Goal: Transaction & Acquisition: Purchase product/service

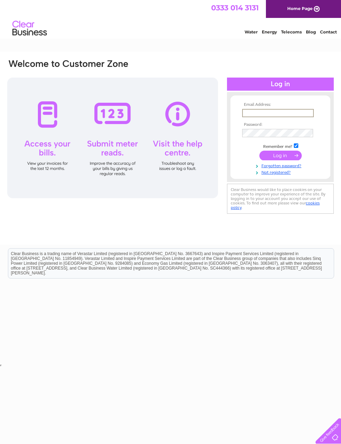
click at [267, 115] on input "text" at bounding box center [278, 113] width 72 height 8
click at [286, 209] on div "Clear Business would like to place cookies on your computer to improve your exp…" at bounding box center [280, 199] width 107 height 30
click at [266, 112] on input "text" at bounding box center [277, 113] width 71 height 8
click at [265, 113] on input "text" at bounding box center [278, 113] width 72 height 8
type input "Maggiessnackbar@gmail.com"
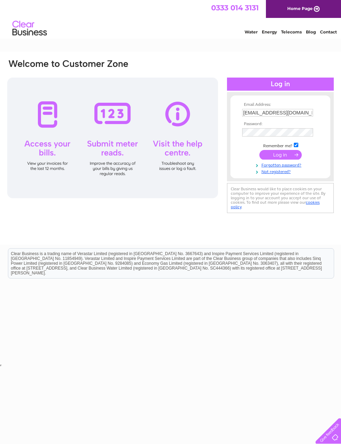
click at [290, 160] on input "submit" at bounding box center [281, 155] width 42 height 10
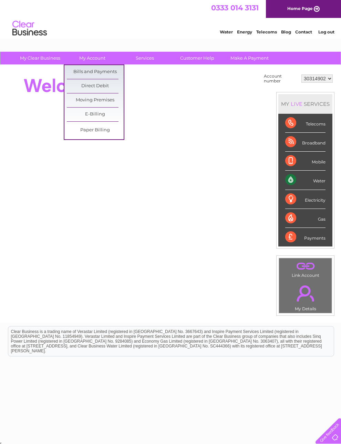
click at [111, 72] on link "Bills and Payments" at bounding box center [95, 72] width 57 height 14
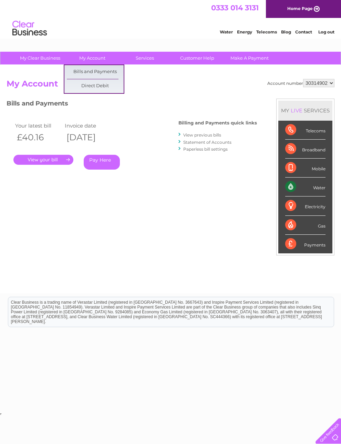
click at [61, 40] on html "0333 014 3131 Home Page Water Energy Telecoms Blog Contact Log out" at bounding box center [170, 20] width 341 height 40
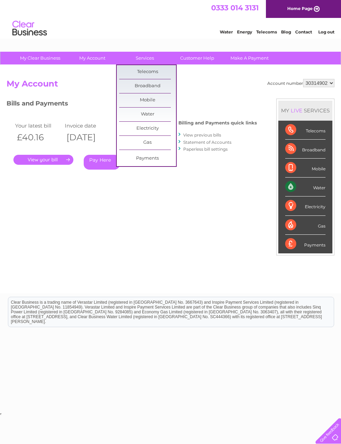
click at [193, 55] on link "Customer Help" at bounding box center [197, 58] width 57 height 13
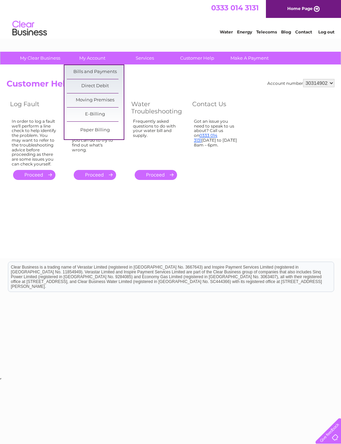
click at [109, 71] on link "Bills and Payments" at bounding box center [95, 72] width 57 height 14
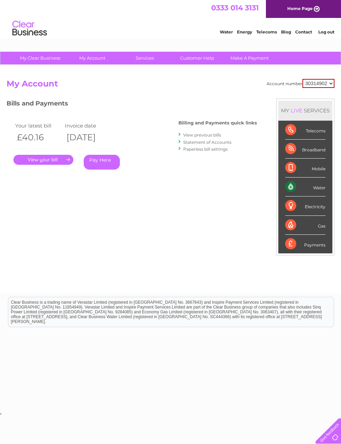
click at [60, 159] on link "." at bounding box center [43, 160] width 60 height 10
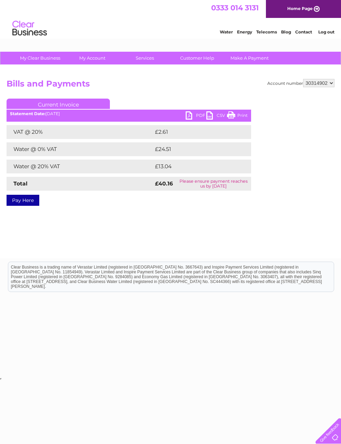
click at [56, 115] on div "Statement Date: 02/10/2025" at bounding box center [129, 113] width 245 height 5
click at [62, 99] on link "Current Invoice" at bounding box center [58, 104] width 103 height 10
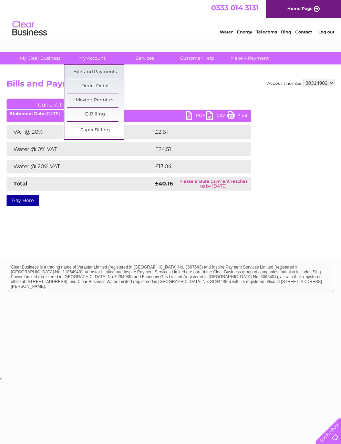
click at [100, 70] on link "Bills and Payments" at bounding box center [95, 72] width 57 height 14
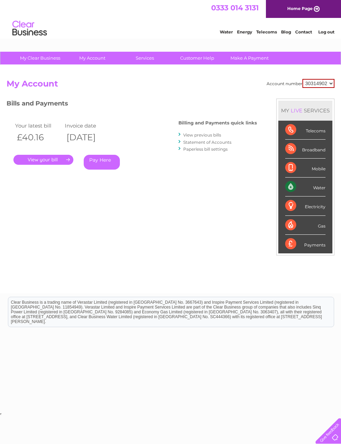
click at [220, 31] on link "Water" at bounding box center [226, 31] width 13 height 5
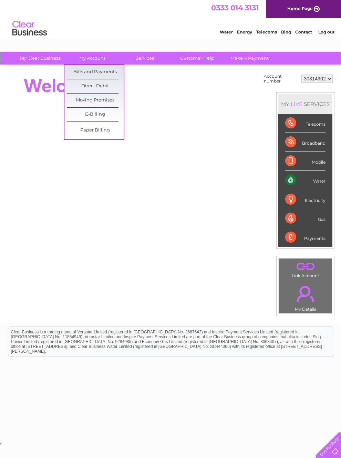
click at [111, 71] on link "Bills and Payments" at bounding box center [95, 72] width 57 height 14
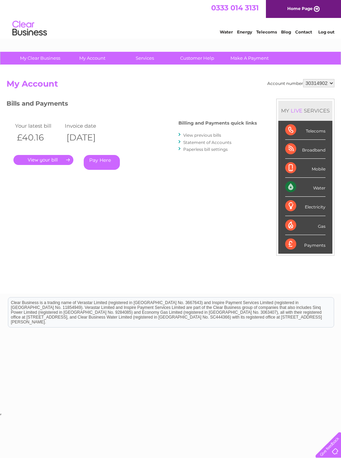
click at [106, 160] on link "Pay Here" at bounding box center [102, 162] width 36 height 15
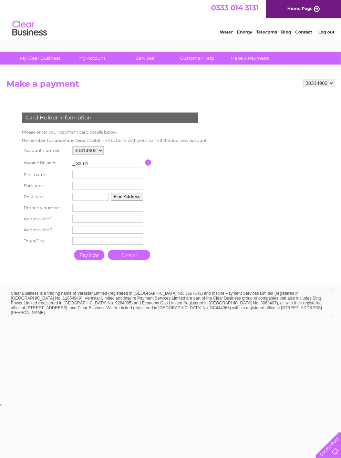
click at [111, 178] on input "text" at bounding box center [107, 175] width 71 height 8
click at [110, 178] on input "text" at bounding box center [107, 175] width 71 height 8
click at [166, 133] on td "Please enter your payment card details below." at bounding box center [114, 132] width 189 height 8
click at [109, 178] on input "text" at bounding box center [107, 175] width 71 height 8
click at [113, 179] on input "Maggies" at bounding box center [109, 175] width 72 height 8
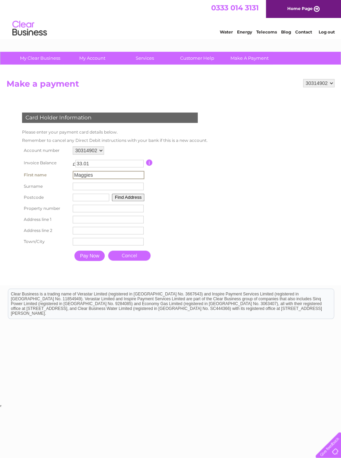
click at [179, 233] on table "Account number 30314902 Invoice Balance £ 33.01 First name Maggies Surname" at bounding box center [114, 205] width 188 height 120
click at [124, 178] on input "Maggies" at bounding box center [107, 175] width 71 height 8
click at [120, 179] on input "Maggies" at bounding box center [109, 175] width 72 height 8
click at [109, 179] on input "Maggies" at bounding box center [109, 175] width 72 height 8
type input "Maggies snack bar"
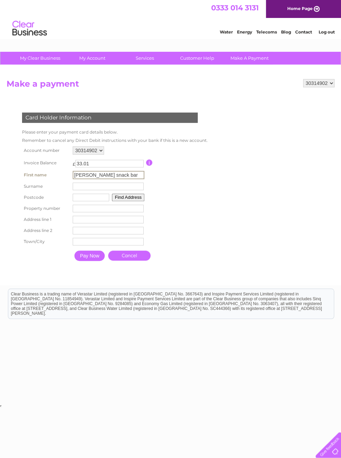
click at [96, 201] on input "text" at bounding box center [91, 197] width 37 height 8
type input "Dl42rs"
click at [135, 200] on button "Find Address" at bounding box center [127, 197] width 32 height 8
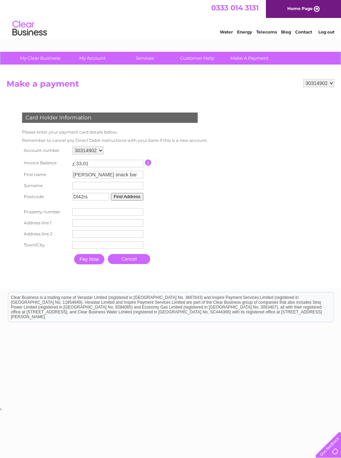
click at [105, 200] on input "Dl42rs" at bounding box center [90, 197] width 37 height 8
click at [98, 189] on input "text" at bounding box center [107, 186] width 71 height 8
click at [131, 178] on input "Maggies snack bar" at bounding box center [108, 175] width 71 height 8
click at [135, 167] on input "33.01" at bounding box center [110, 164] width 68 height 8
click at [127, 178] on input "Maggies snack bar" at bounding box center [107, 175] width 71 height 8
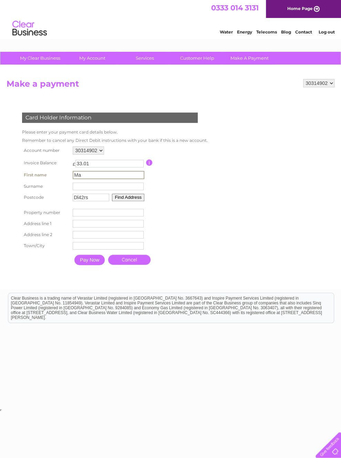
type input "M"
type input "Shireen"
click at [117, 190] on input "text" at bounding box center [108, 186] width 71 height 8
type input "N"
type input "Baird"
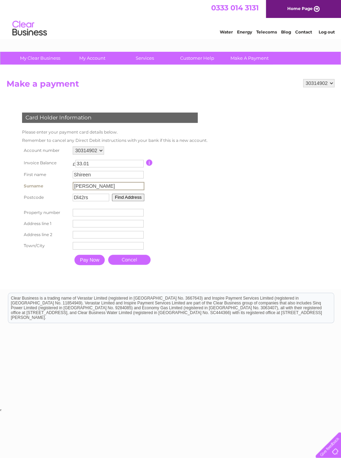
click at [98, 201] on input "Dl42rs" at bounding box center [91, 197] width 37 height 8
type input "Dl42ha"
click at [116, 216] on input "number" at bounding box center [107, 212] width 71 height 8
type input "11"
click at [110, 227] on input "text" at bounding box center [107, 223] width 71 height 8
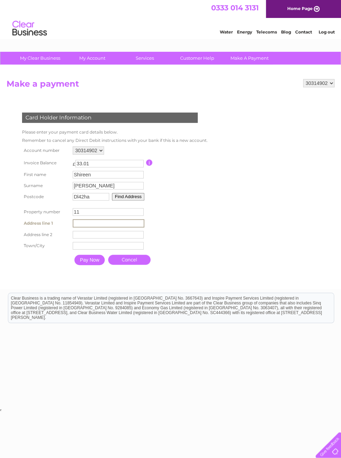
click at [141, 200] on button "Find Address" at bounding box center [128, 197] width 32 height 8
click at [141, 200] on button "Find Address" at bounding box center [127, 197] width 32 height 8
click at [115, 227] on input "text" at bounding box center [107, 223] width 71 height 8
type input "Roseberry terrace"
click at [112, 238] on input "text" at bounding box center [108, 235] width 71 height 8
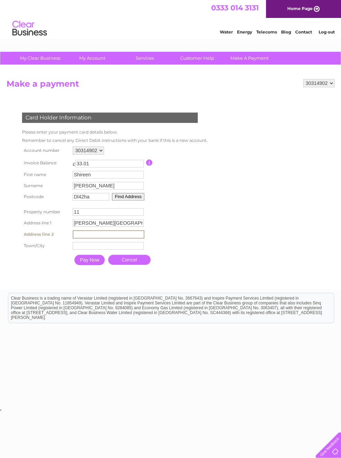
click at [122, 249] on input "text" at bounding box center [108, 246] width 71 height 8
type input "Shildon"
click at [97, 265] on input "Pay Now" at bounding box center [89, 260] width 30 height 10
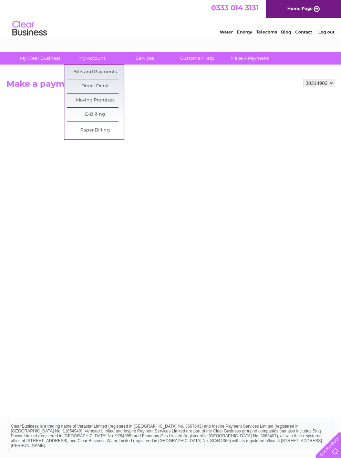
click at [106, 71] on link "Bills and Payments" at bounding box center [95, 72] width 57 height 14
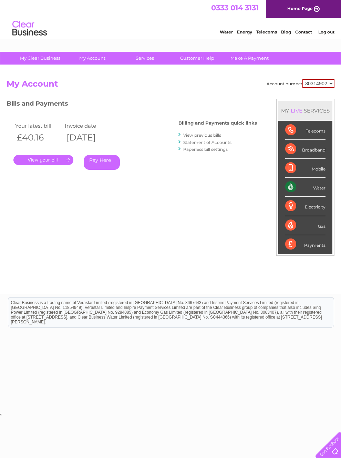
click at [206, 133] on link "View previous bills" at bounding box center [202, 134] width 38 height 5
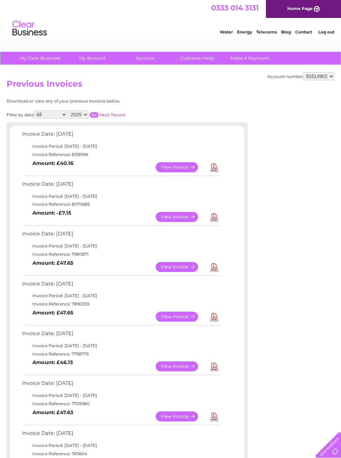
click at [177, 220] on link "View" at bounding box center [181, 217] width 51 height 10
click at [183, 168] on link "View" at bounding box center [181, 167] width 51 height 10
click at [183, 271] on link "View" at bounding box center [181, 267] width 51 height 10
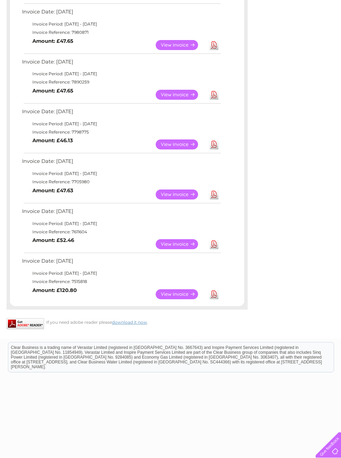
scroll to position [222, 0]
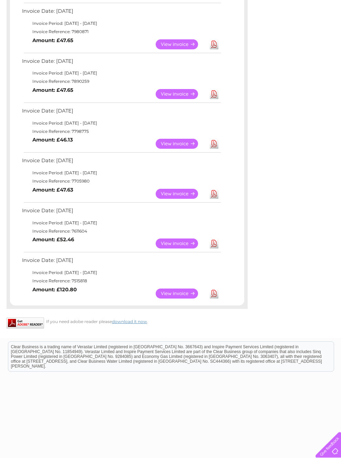
click at [183, 298] on link "View" at bounding box center [181, 293] width 51 height 10
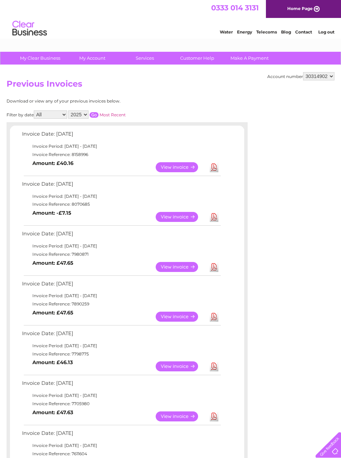
scroll to position [237, 0]
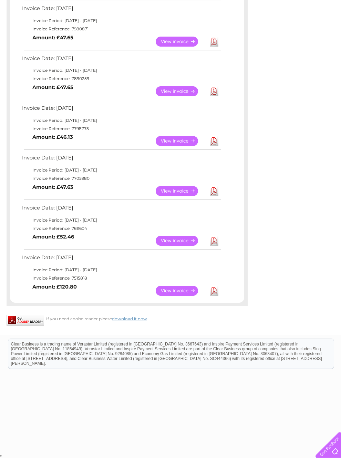
click at [176, 242] on link "View" at bounding box center [181, 241] width 51 height 10
click at [187, 189] on link "View" at bounding box center [181, 191] width 51 height 10
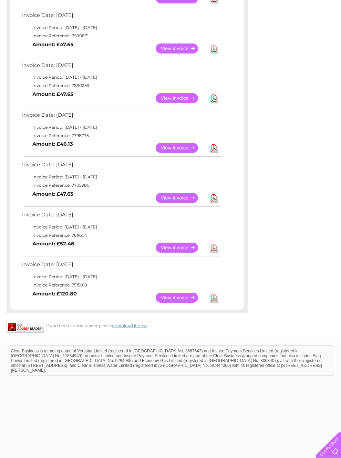
scroll to position [207, 0]
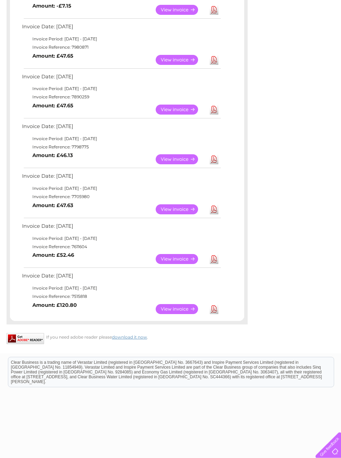
click at [179, 164] on link "View" at bounding box center [181, 159] width 51 height 10
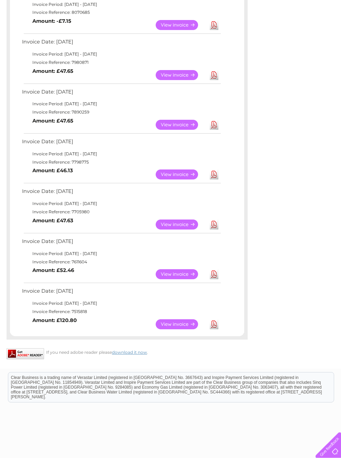
scroll to position [142, 0]
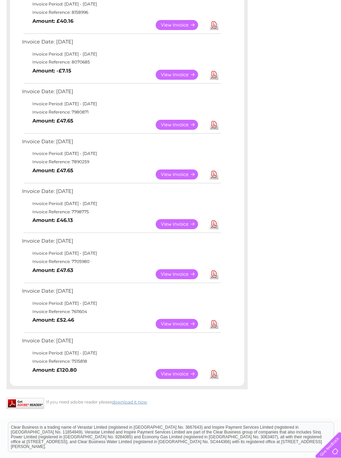
click at [185, 179] on link "View" at bounding box center [181, 174] width 51 height 10
click at [189, 130] on link "View" at bounding box center [181, 125] width 51 height 10
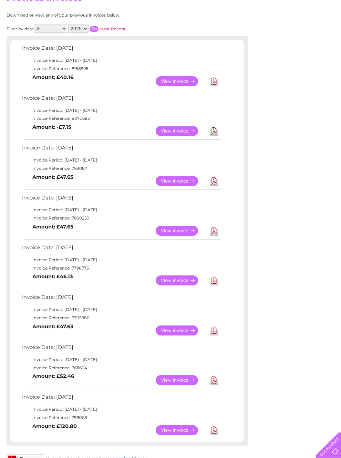
scroll to position [86, 0]
click at [182, 134] on link "View" at bounding box center [181, 131] width 51 height 10
click at [185, 82] on link "View" at bounding box center [181, 81] width 51 height 10
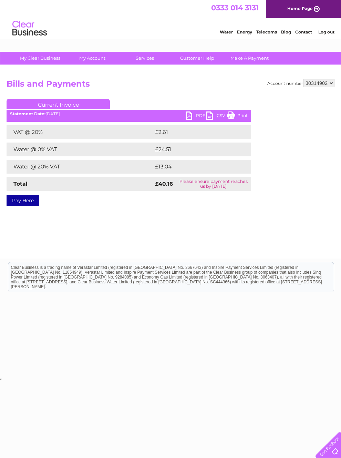
click at [28, 200] on link "Pay Here" at bounding box center [23, 200] width 33 height 11
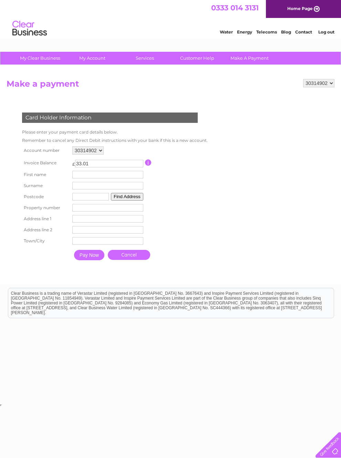
click at [110, 178] on input "text" at bounding box center [107, 175] width 71 height 8
type input "Shireen"
click at [109, 190] on input "text" at bounding box center [108, 186] width 71 height 8
type input "[PERSON_NAME]"
click at [92, 201] on input "text" at bounding box center [91, 197] width 37 height 8
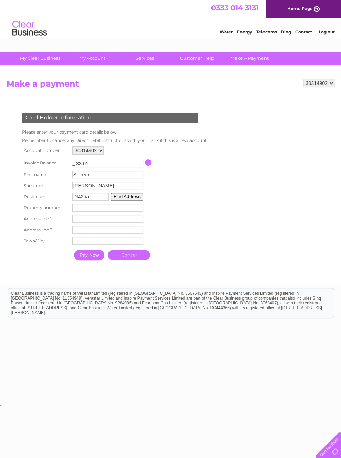
type input "Dl42ha"
click at [117, 211] on input "number" at bounding box center [107, 208] width 71 height 8
type input "11"
click at [116, 222] on input "text" at bounding box center [107, 219] width 71 height 8
type input "[PERSON_NAME][GEOGRAPHIC_DATA]"
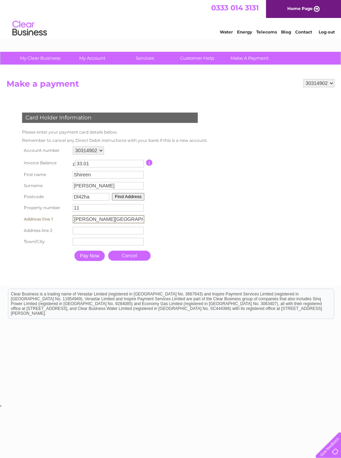
click at [116, 245] on input "text" at bounding box center [108, 242] width 71 height 8
type input "Shildon"
click at [99, 261] on input "Pay Now" at bounding box center [89, 255] width 30 height 10
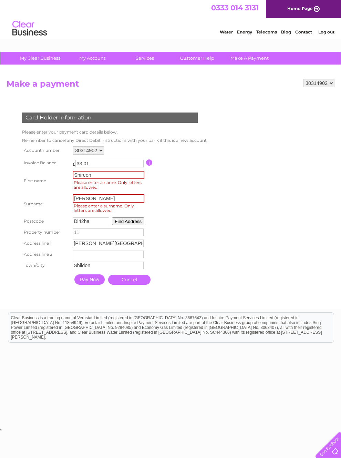
click at [113, 179] on input "Shireen" at bounding box center [109, 175] width 72 height 8
type input "Shireen"
click at [109, 202] on input "[PERSON_NAME]" at bounding box center [109, 198] width 72 height 8
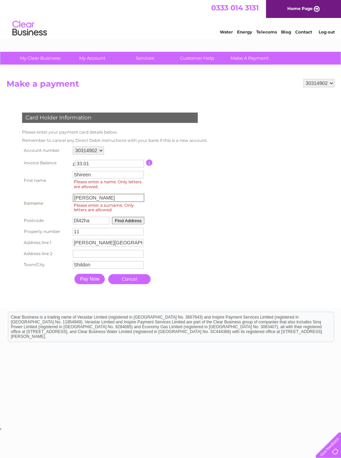
type input "[PERSON_NAME]"
click at [100, 284] on input "Pay Now" at bounding box center [89, 279] width 30 height 10
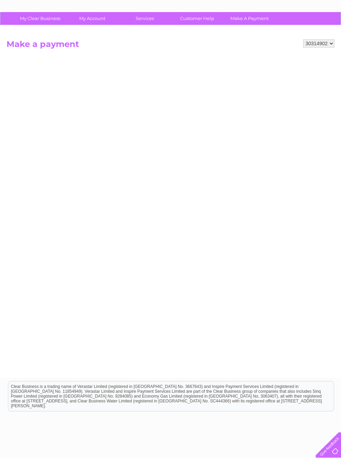
scroll to position [68, 0]
